Goal: Find specific page/section: Find specific page/section

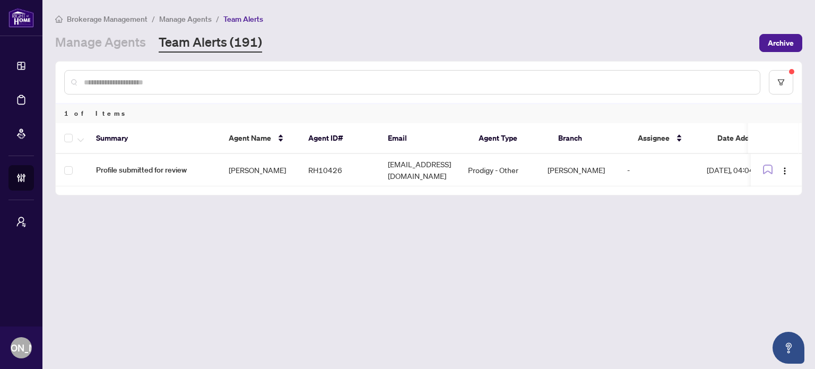
click at [518, 38] on div "Manage Agents Team Alerts (191)" at bounding box center [404, 42] width 698 height 19
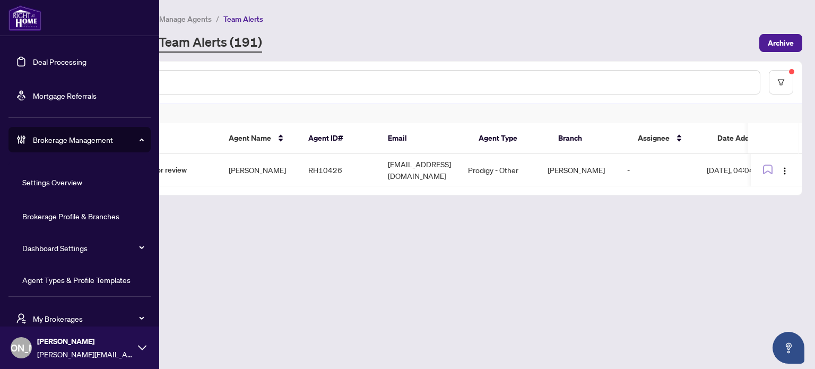
scroll to position [106, 0]
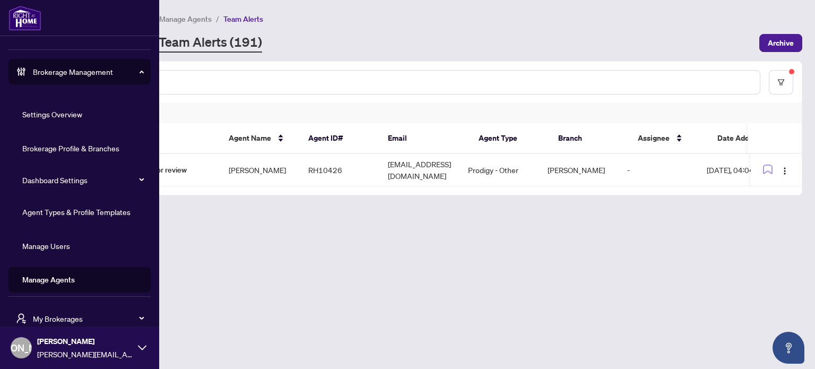
click at [71, 316] on span "My Brokerages" at bounding box center [88, 319] width 110 height 12
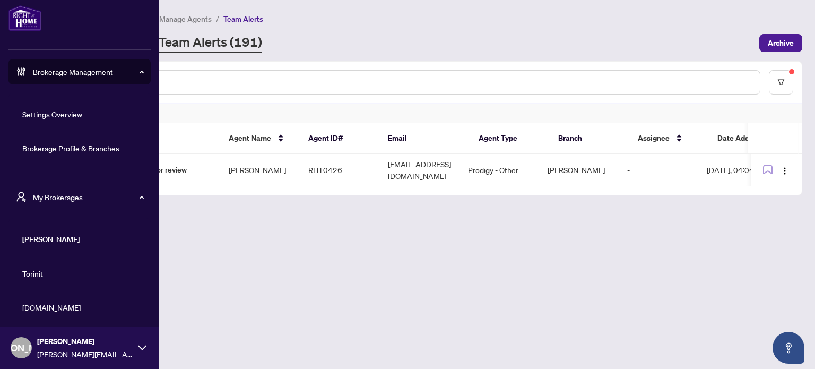
click at [49, 314] on li "Property.ca" at bounding box center [79, 307] width 142 height 25
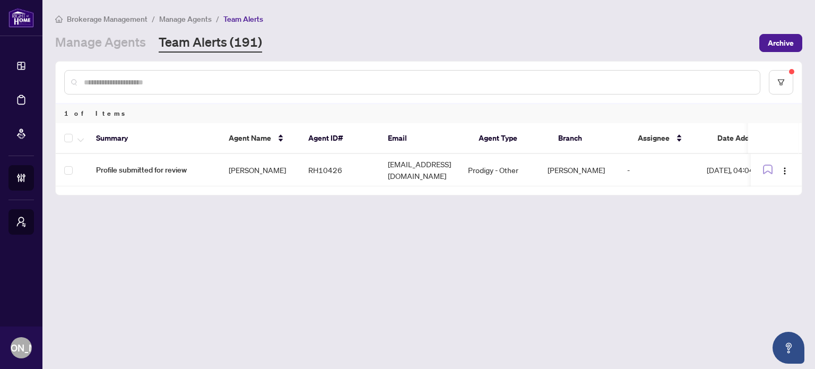
scroll to position [0, 0]
